Goal: Check status: Check status

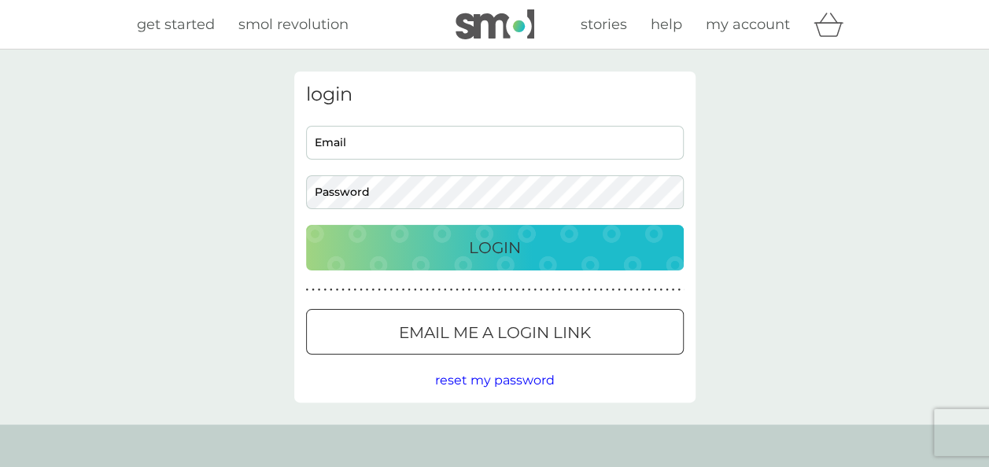
type input "[EMAIL_ADDRESS][DOMAIN_NAME]"
click at [440, 228] on button "Login" at bounding box center [495, 248] width 378 height 46
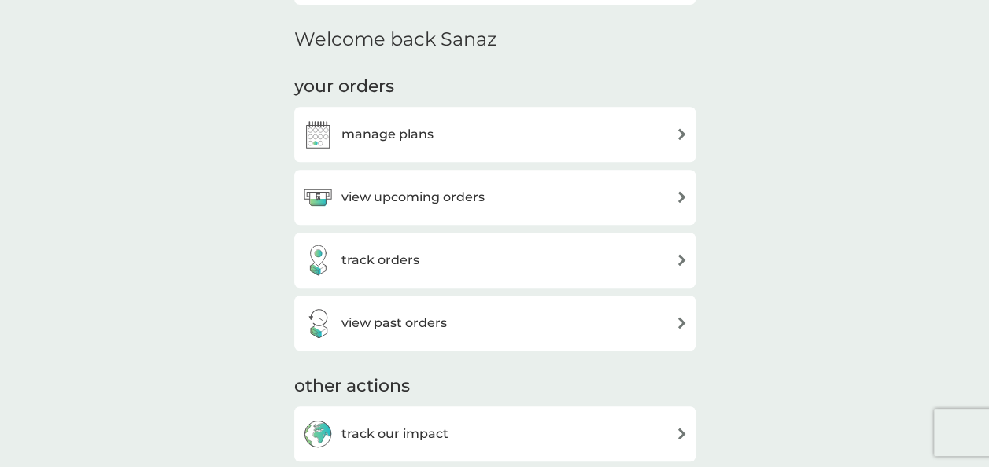
scroll to position [472, 0]
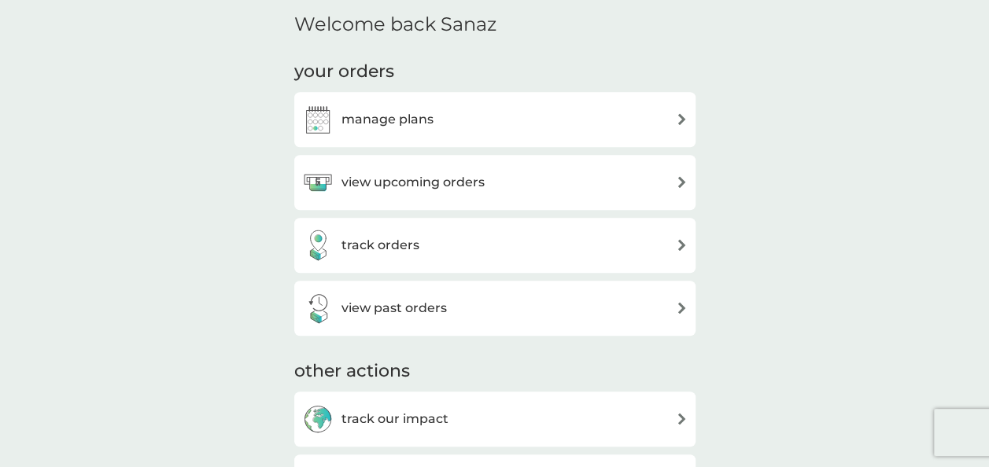
click at [406, 318] on h3 "view past orders" at bounding box center [393, 308] width 105 height 20
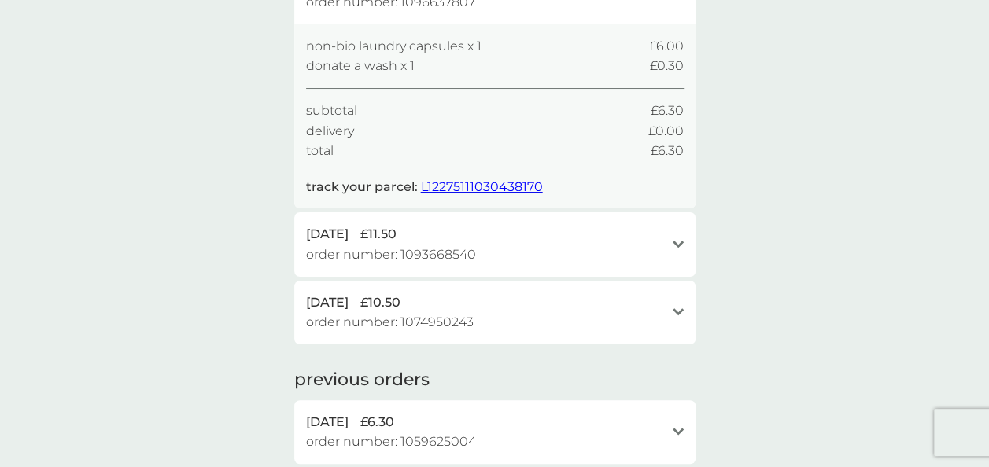
scroll to position [157, 0]
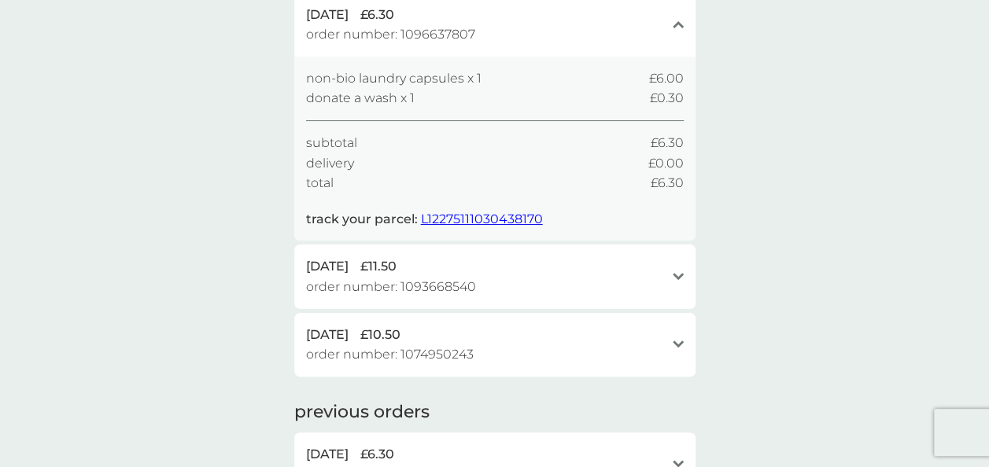
click at [642, 285] on div "1 Sep 2025 £11.50 order number: 1093668540" at bounding box center [485, 276] width 359 height 40
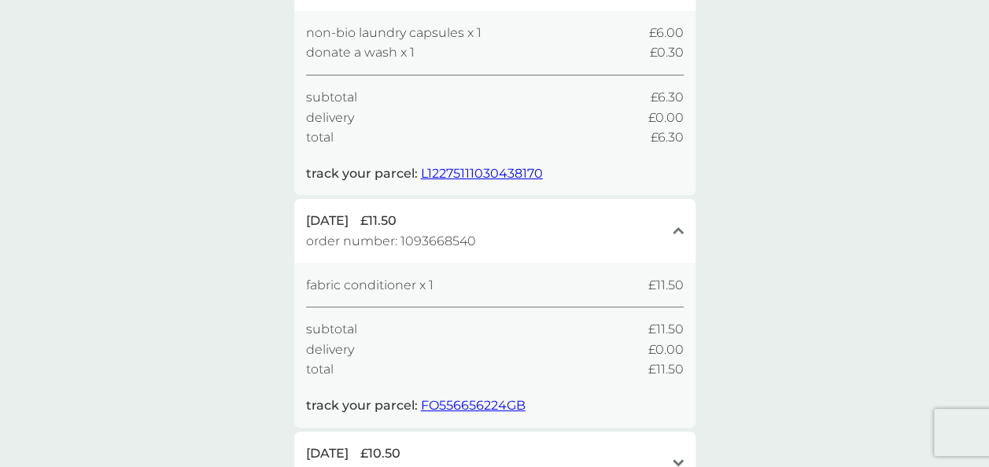
scroll to position [236, 0]
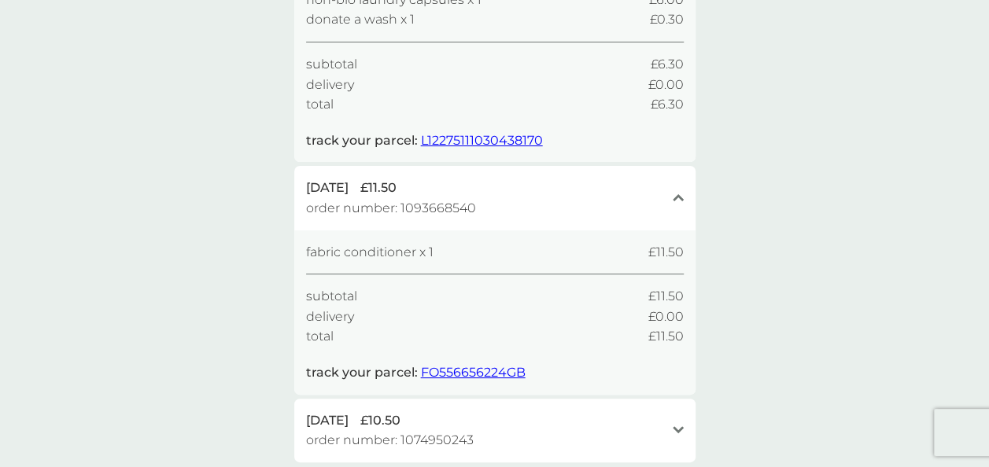
click at [453, 370] on span "FO556656224GB" at bounding box center [473, 372] width 105 height 15
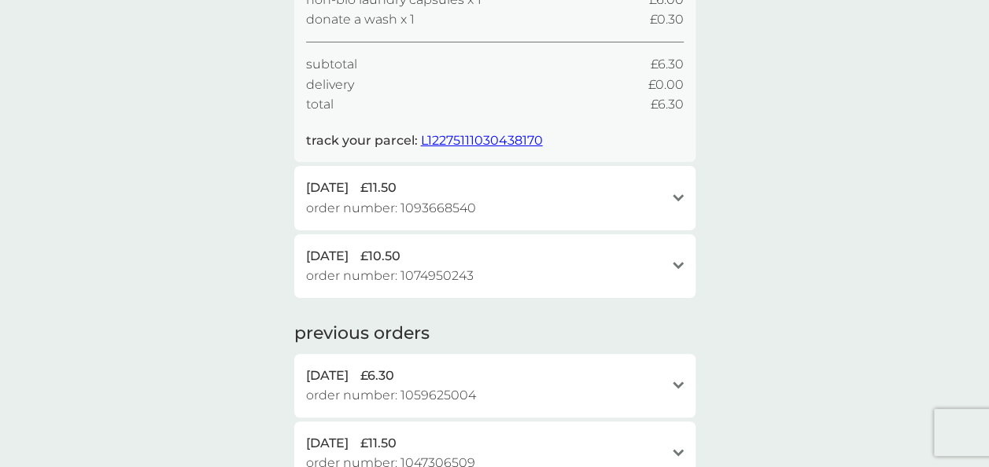
scroll to position [0, 0]
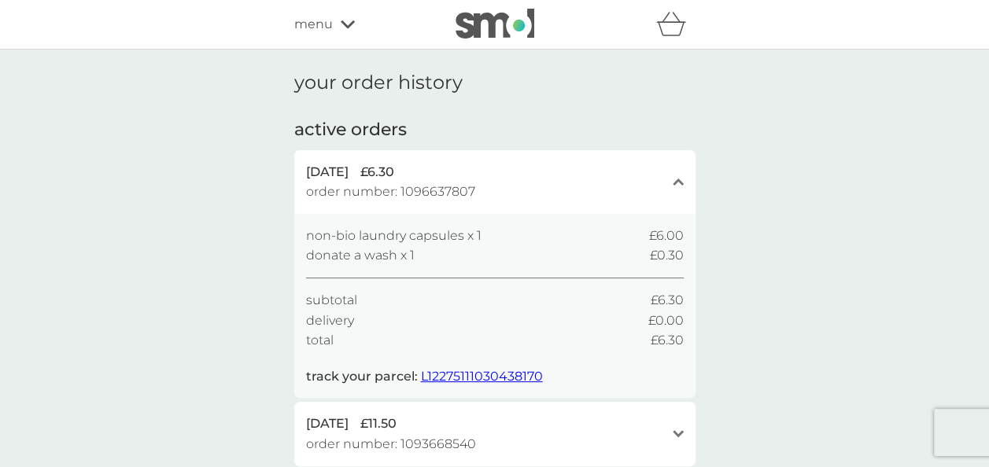
click at [507, 373] on span "L12275111030438170" at bounding box center [482, 376] width 122 height 15
